Goal: Check status: Check status

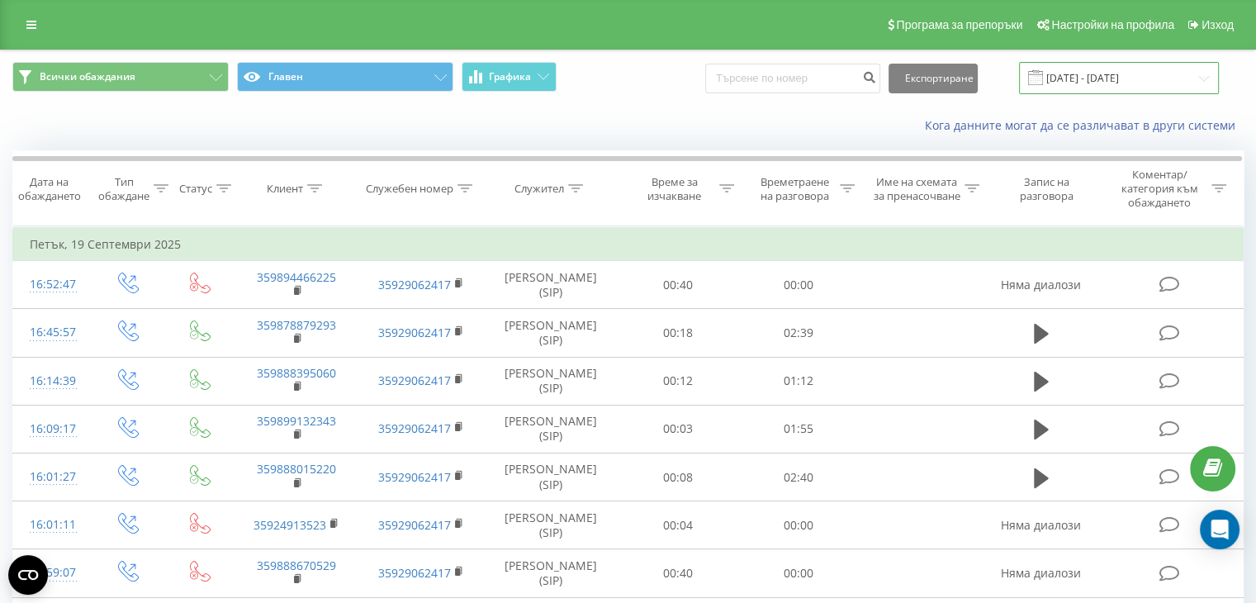
click at [1104, 64] on input "[DATE] - [DATE]" at bounding box center [1119, 78] width 200 height 32
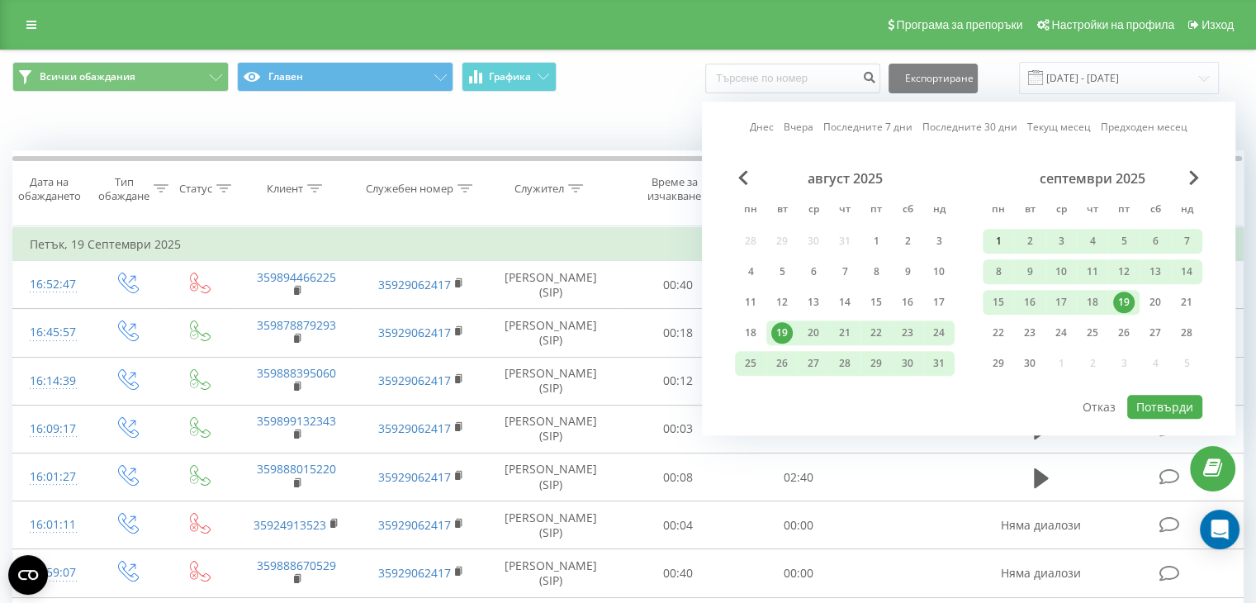
click at [997, 237] on div "1" at bounding box center [998, 240] width 21 height 21
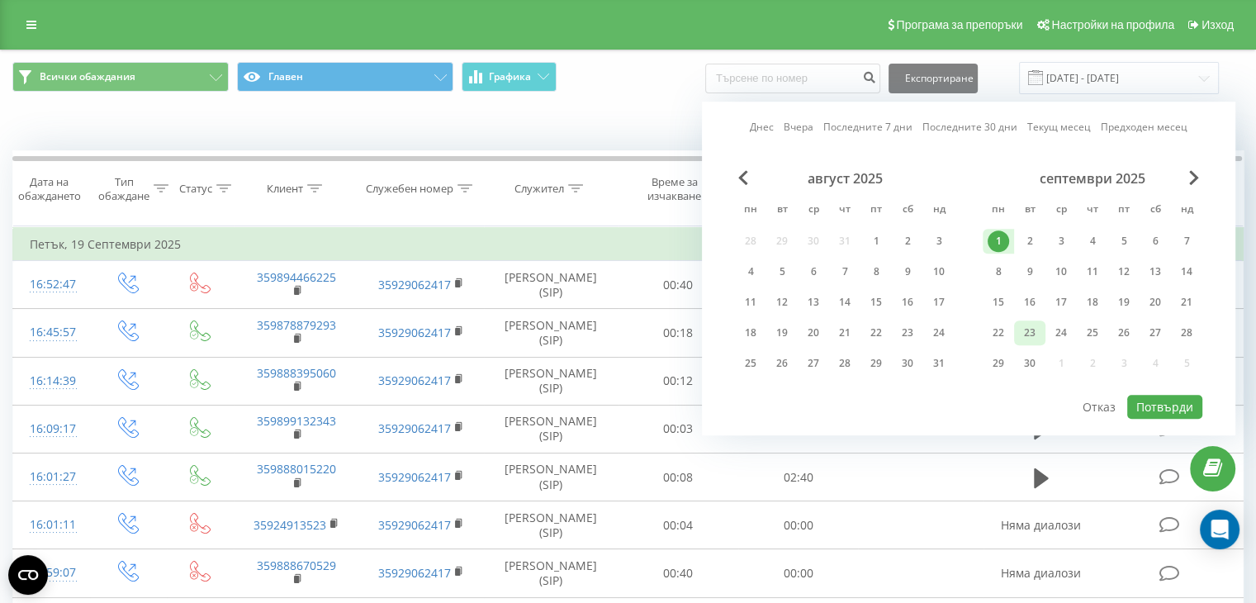
click at [1036, 328] on div "23" at bounding box center [1029, 332] width 21 height 21
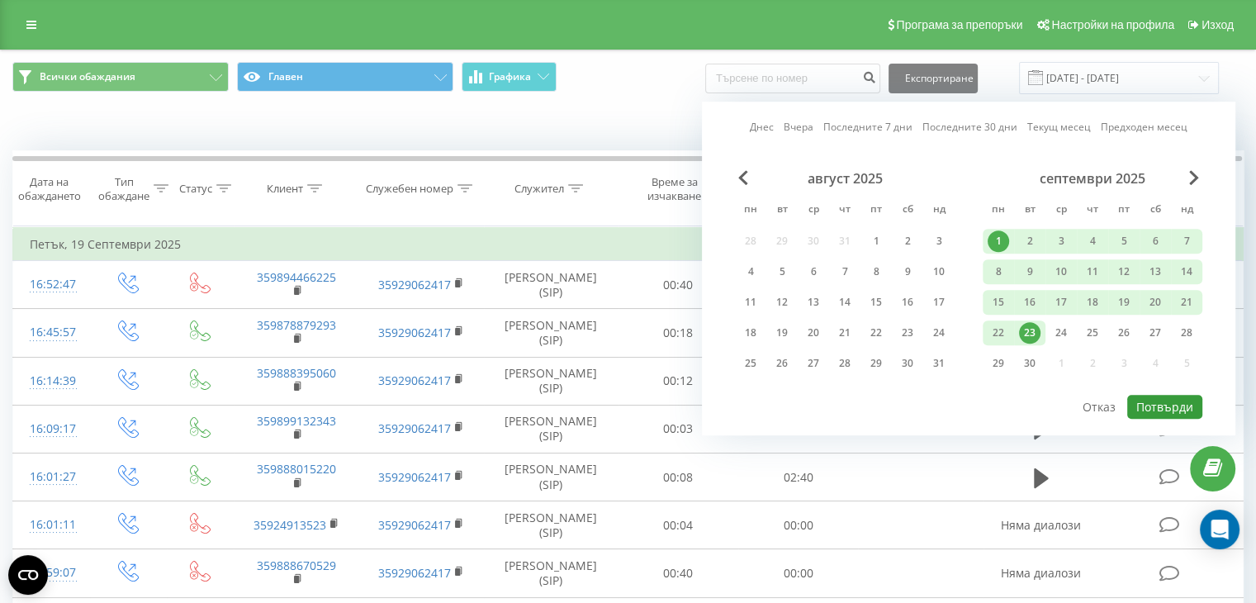
click at [1173, 395] on button "Потвърди" at bounding box center [1164, 407] width 75 height 24
type input "01.09.2025 - 23.09.2025"
